Goal: Task Accomplishment & Management: Manage account settings

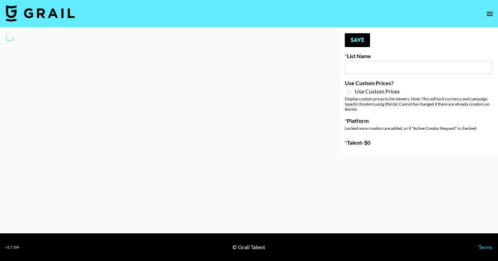
type input "GoVanni Campaign"
select select "Song"
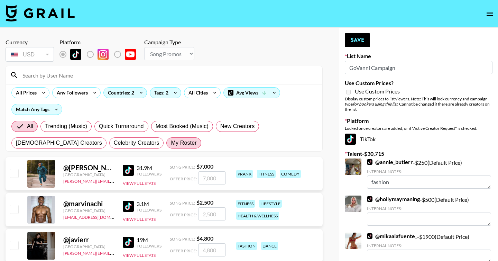
click at [171, 144] on span "My Roster" at bounding box center [184, 143] width 26 height 8
click at [171, 143] on input "My Roster" at bounding box center [171, 143] width 0 height 0
radio input "true"
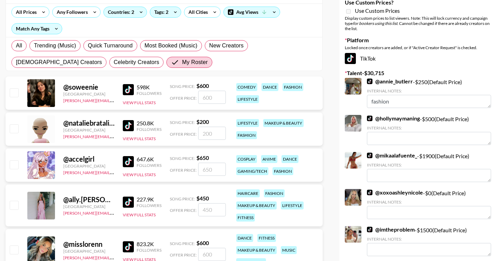
scroll to position [126, 0]
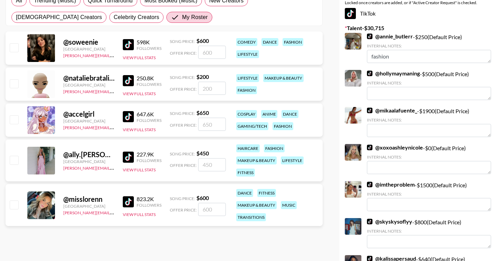
click at [13, 157] on input "checkbox" at bounding box center [14, 160] width 8 height 8
checkbox input "true"
type input "450"
click at [14, 205] on input "checkbox" at bounding box center [14, 204] width 8 height 8
checkbox input "true"
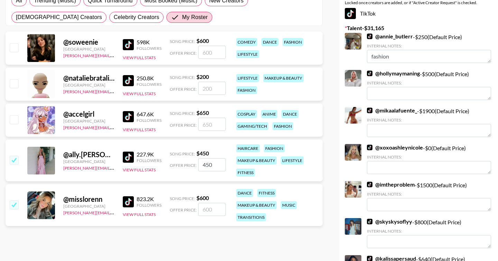
type input "600"
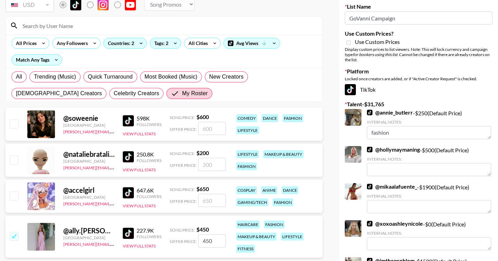
scroll to position [0, 0]
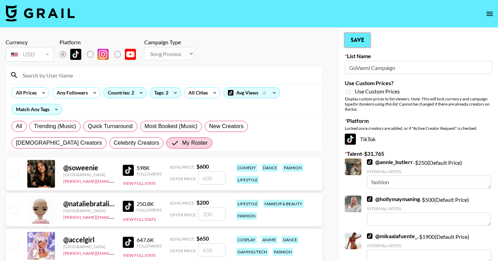
click at [356, 45] on button "Save" at bounding box center [357, 40] width 25 height 14
radio input "true"
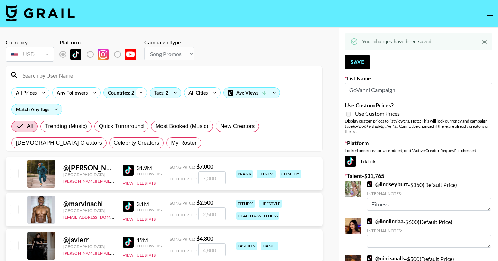
click at [136, 90] on icon at bounding box center [141, 93] width 11 height 10
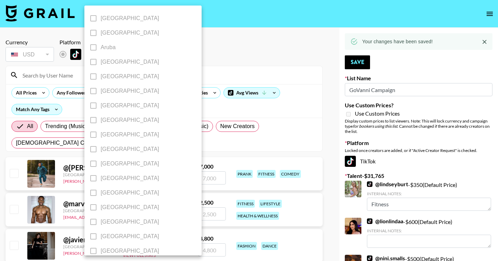
scroll to position [546, 0]
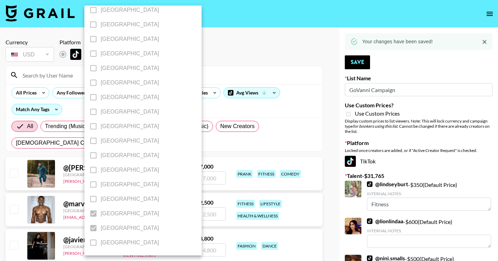
click at [205, 78] on div at bounding box center [249, 130] width 498 height 261
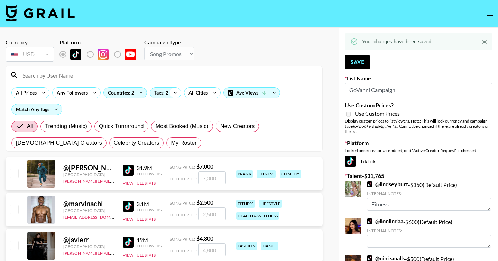
click at [179, 90] on icon at bounding box center [175, 93] width 11 height 10
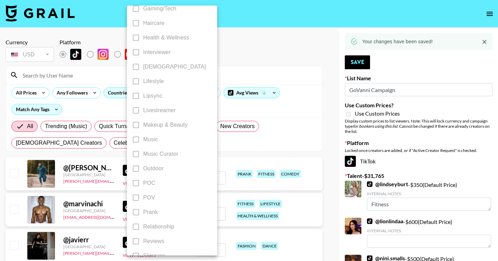
scroll to position [347, 0]
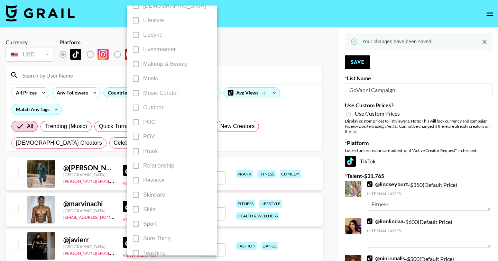
click at [256, 34] on div at bounding box center [249, 130] width 498 height 261
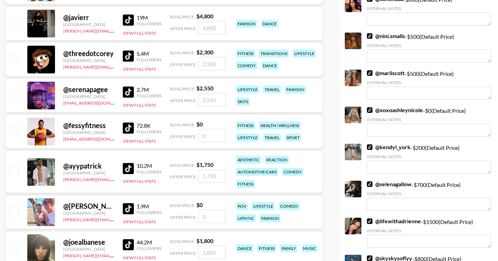
scroll to position [0, 0]
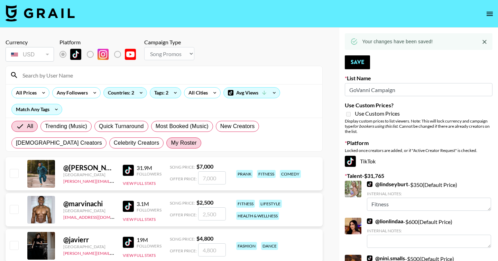
drag, startPoint x: 138, startPoint y: 142, endPoint x: 76, endPoint y: 145, distance: 61.7
click at [171, 142] on span "My Roster" at bounding box center [184, 143] width 26 height 8
click at [171, 143] on input "My Roster" at bounding box center [171, 143] width 0 height 0
radio input "true"
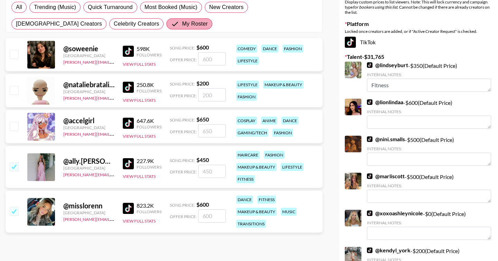
scroll to position [120, 0]
